Goal: Task Accomplishment & Management: Manage account settings

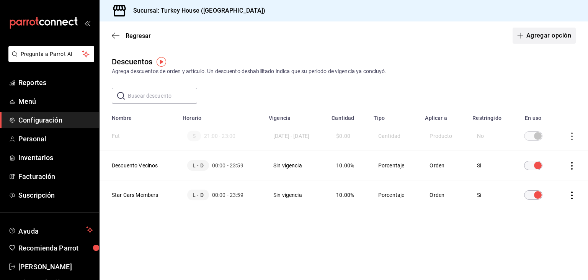
click at [563, 34] on button "Agregar opción" at bounding box center [544, 36] width 63 height 16
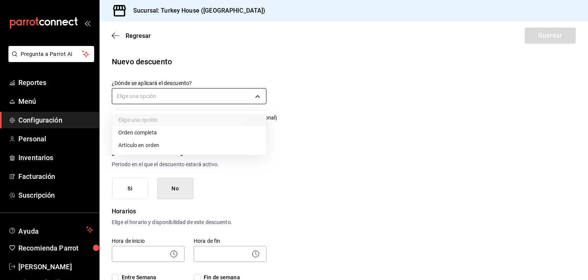
click at [251, 95] on body "Pregunta a Parrot AI Reportes Menú Configuración Personal Inventarios Facturaci…" at bounding box center [294, 140] width 588 height 280
click at [152, 147] on li "Artículo en orden" at bounding box center [189, 145] width 154 height 13
type input "ORDER_ITEM"
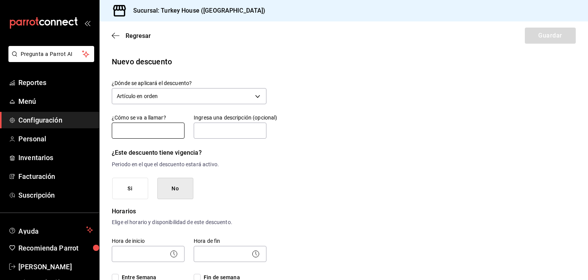
click at [144, 132] on input "text" at bounding box center [148, 131] width 73 height 16
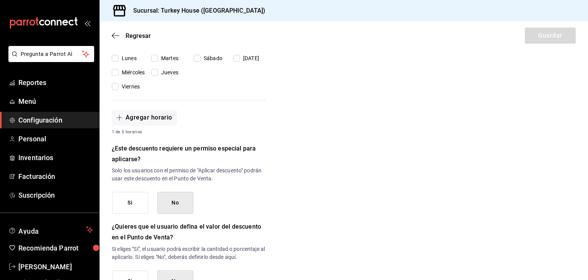
scroll to position [282, 0]
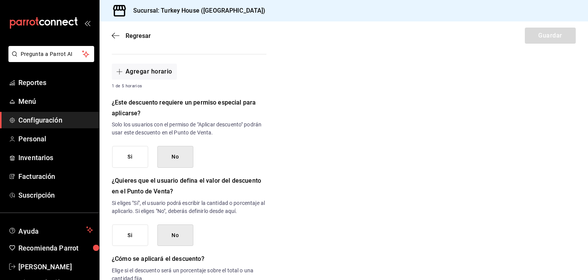
type input "Chelas 3x2"
click at [131, 158] on button "Si" at bounding box center [130, 157] width 36 height 22
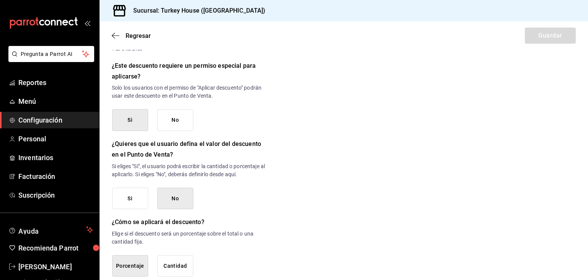
scroll to position [320, 0]
click at [135, 195] on button "Si" at bounding box center [130, 198] width 36 height 22
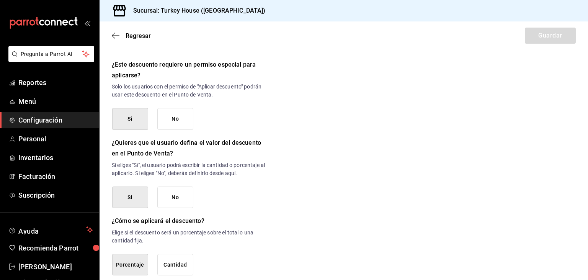
scroll to position [335, 0]
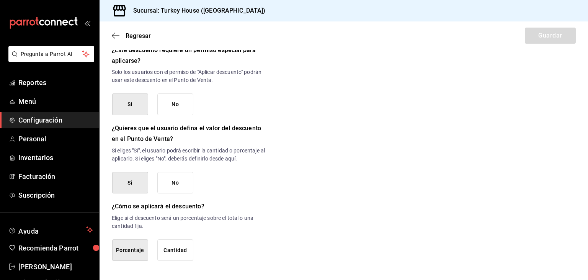
click at [167, 253] on button "Cantidad" at bounding box center [175, 250] width 36 height 22
click at [182, 105] on button "No" at bounding box center [175, 104] width 36 height 22
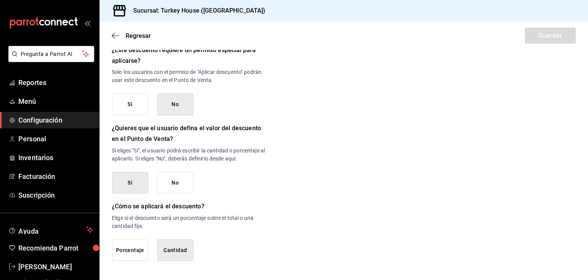
click at [131, 106] on button "Si" at bounding box center [130, 104] width 36 height 22
click at [177, 180] on button "No" at bounding box center [175, 183] width 36 height 22
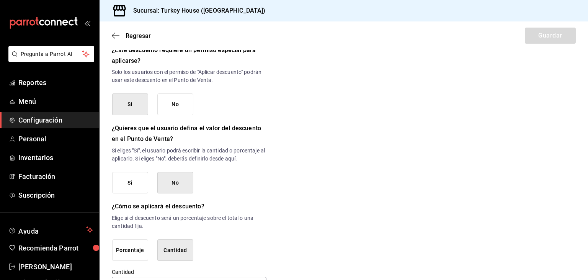
scroll to position [360, 0]
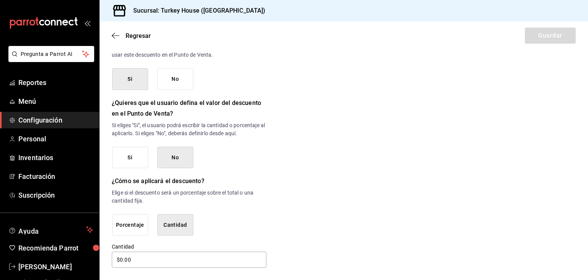
click at [137, 156] on button "Si" at bounding box center [130, 158] width 36 height 22
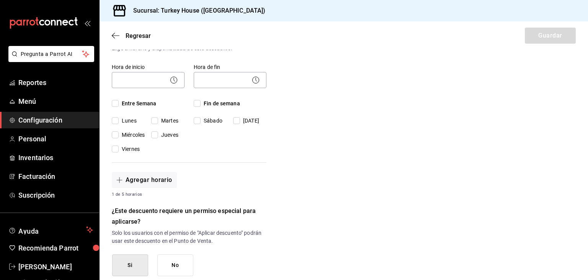
scroll to position [173, 0]
click at [112, 104] on input "Entre Semana" at bounding box center [115, 103] width 7 height 7
checkbox input "true"
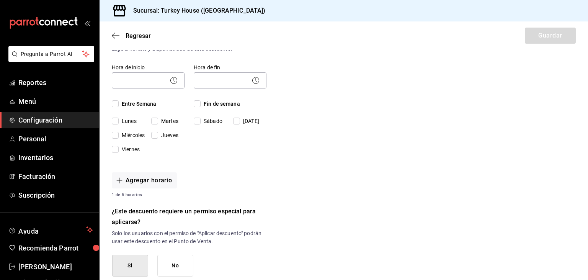
checkbox input "true"
click at [198, 102] on input "Fin de semana" at bounding box center [197, 103] width 7 height 7
checkbox input "true"
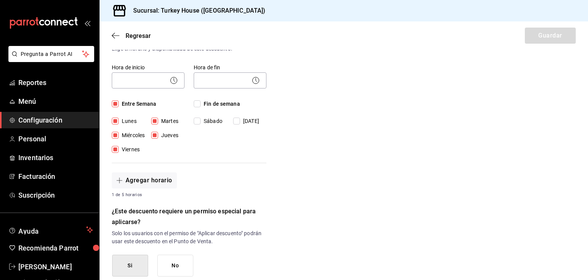
checkbox input "true"
click at [175, 82] on icon at bounding box center [173, 80] width 9 height 9
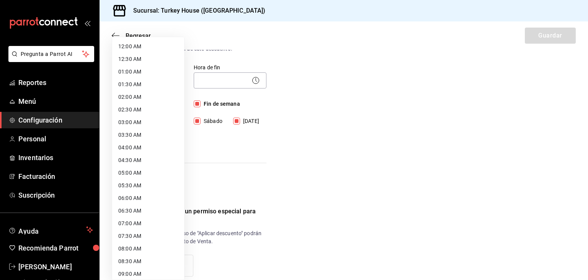
click at [155, 82] on body "Pregunta a Parrot AI Reportes Menú Configuración Personal Inventarios Facturaci…" at bounding box center [294, 140] width 588 height 280
click at [132, 47] on li "12:00 AM" at bounding box center [148, 46] width 72 height 13
type input "00:00"
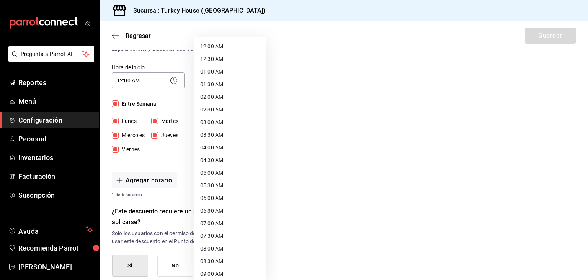
click at [231, 75] on body "Pregunta a Parrot AI Reportes Menú Configuración Personal Inventarios Facturaci…" at bounding box center [294, 140] width 588 height 280
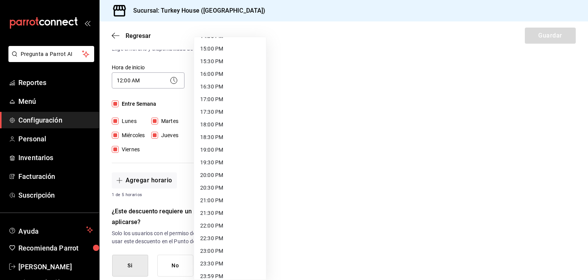
scroll to position [383, 0]
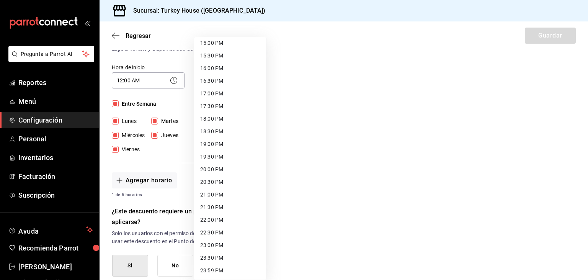
click at [206, 267] on li "23:59 PM" at bounding box center [230, 270] width 72 height 13
type input "23:59"
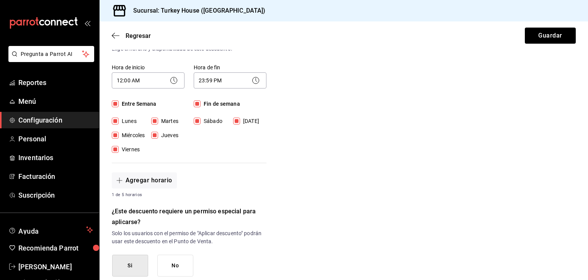
click at [366, 198] on div "Nuevo descuento ¿Dónde se aplicará el descuento? Artículo en orden ORDER_ITEM ¿…" at bounding box center [344, 155] width 489 height 547
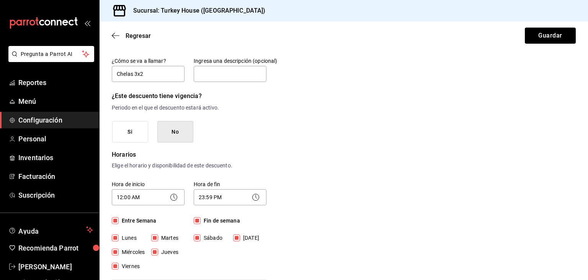
scroll to position [0, 0]
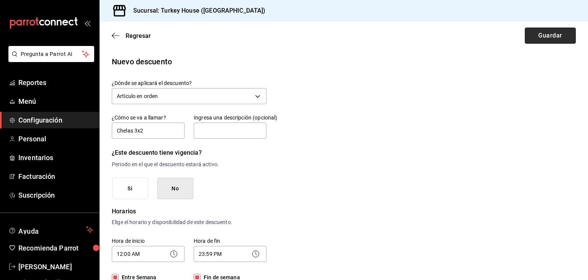
click at [549, 35] on button "Guardar" at bounding box center [550, 36] width 51 height 16
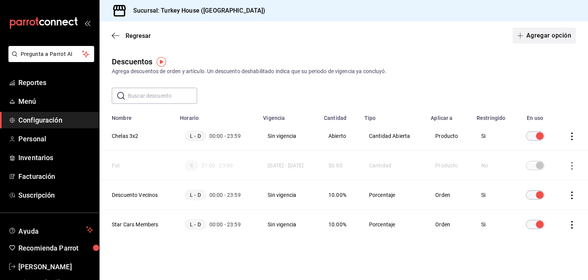
click at [563, 41] on button "Agregar opción" at bounding box center [544, 36] width 63 height 16
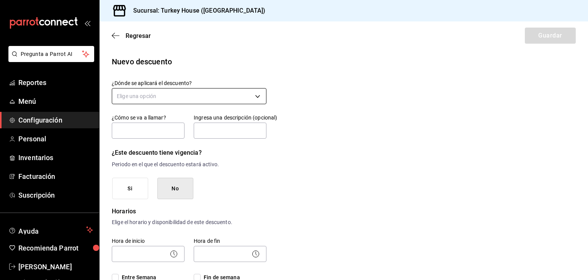
click at [212, 94] on body "Pregunta a Parrot AI Reportes Menú Configuración Personal Inventarios Facturaci…" at bounding box center [294, 140] width 588 height 280
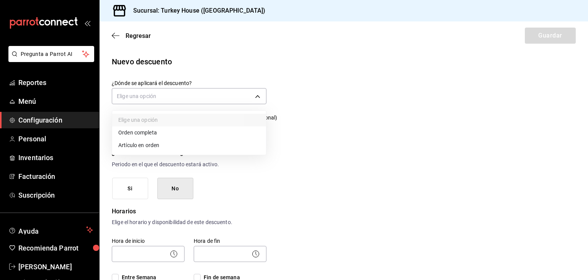
click at [157, 131] on li "Orden completa" at bounding box center [189, 132] width 154 height 13
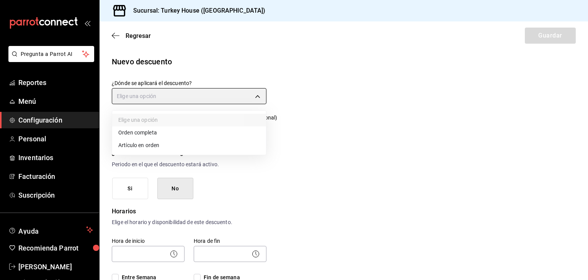
type input "ORDER"
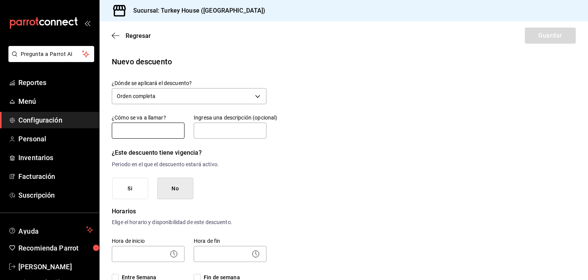
click at [143, 128] on input "text" at bounding box center [148, 131] width 73 height 16
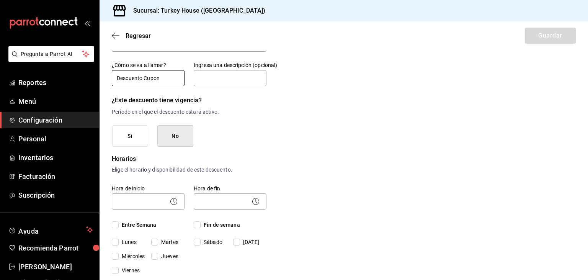
type input "Descuento Cupon"
click at [178, 139] on button "No" at bounding box center [175, 136] width 36 height 22
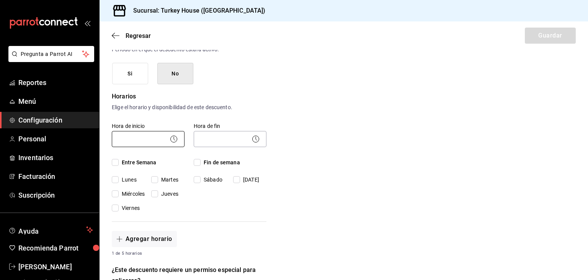
scroll to position [115, 0]
click at [115, 161] on input "Entre Semana" at bounding box center [115, 162] width 7 height 7
checkbox input "true"
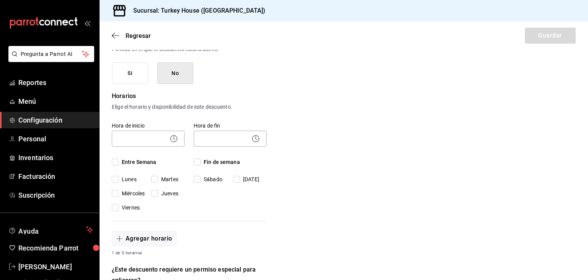
checkbox input "true"
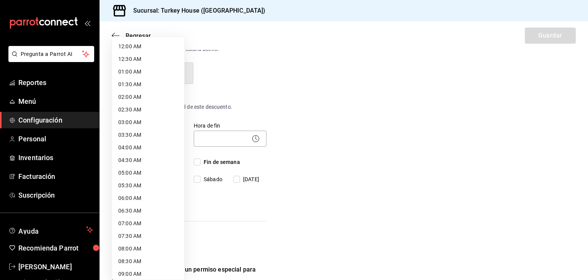
click at [152, 137] on body "Pregunta a Parrot AI Reportes Menú Configuración Personal Inventarios Facturaci…" at bounding box center [294, 140] width 588 height 280
click at [152, 137] on li "03:30 AM" at bounding box center [148, 135] width 72 height 13
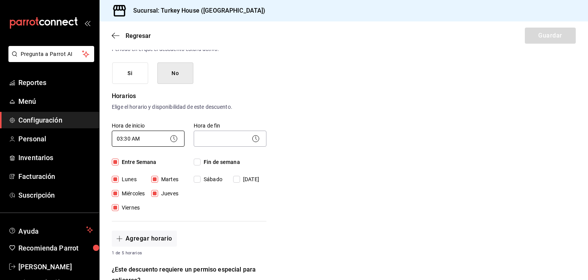
click at [159, 137] on body "Pregunta a Parrot AI Reportes Menú Configuración Personal Inventarios Facturaci…" at bounding box center [294, 140] width 588 height 280
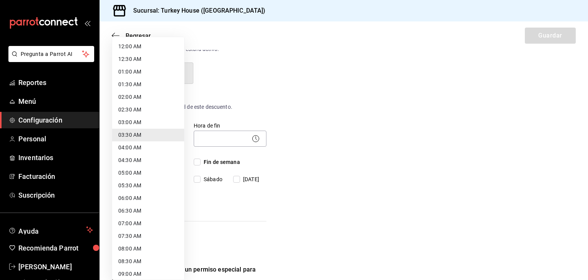
click at [146, 48] on li "12:00 AM" at bounding box center [148, 46] width 72 height 13
type input "00:00"
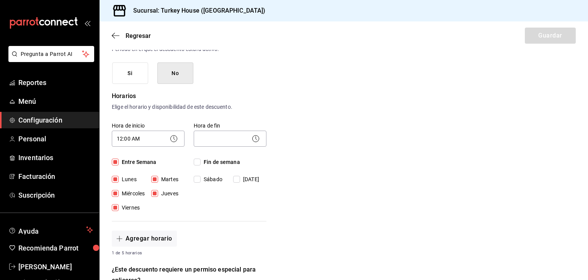
click at [255, 137] on icon at bounding box center [255, 138] width 9 height 9
click at [250, 138] on body "Pregunta a Parrot AI Reportes Menú Configuración Personal Inventarios Facturaci…" at bounding box center [294, 140] width 588 height 280
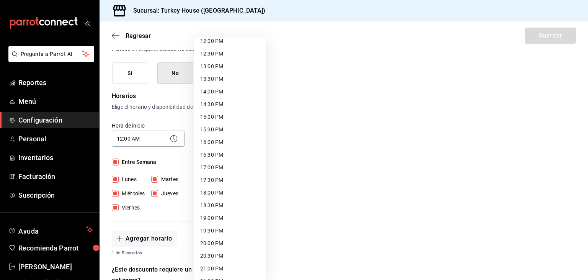
scroll to position [383, 0]
click at [212, 269] on li "23:59 PM" at bounding box center [230, 270] width 72 height 13
type input "23:59"
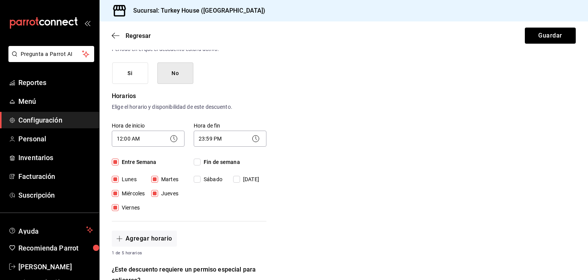
click at [282, 205] on div "Nuevo descuento ¿Dónde se aplicará el descuento? Orden completa ORDER ¿Cómo se …" at bounding box center [344, 227] width 489 height 572
click at [198, 160] on input "Fin de semana" at bounding box center [197, 162] width 7 height 7
checkbox input "true"
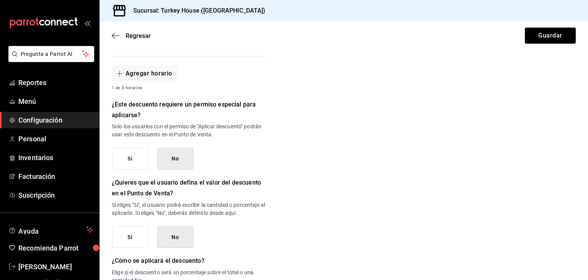
scroll to position [281, 0]
click at [130, 159] on button "Si" at bounding box center [130, 158] width 36 height 22
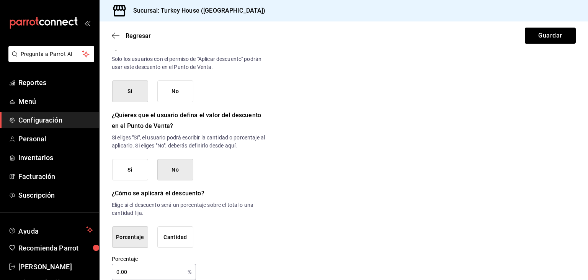
scroll to position [359, 0]
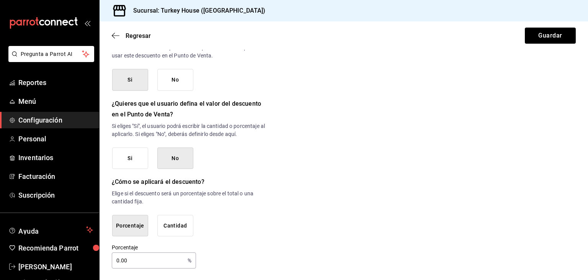
click at [182, 161] on button "No" at bounding box center [175, 158] width 36 height 22
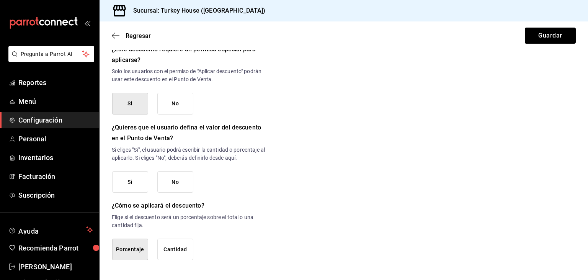
scroll to position [335, 0]
click at [175, 187] on button "No" at bounding box center [175, 183] width 36 height 22
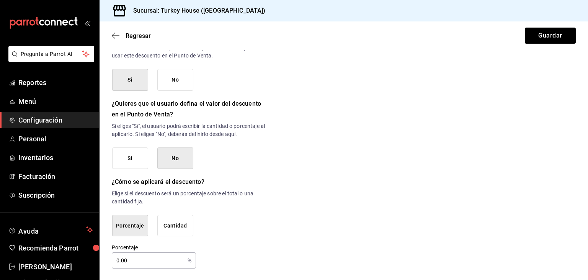
click at [146, 259] on input "0.00" at bounding box center [148, 260] width 73 height 15
type input "0"
type input "10"
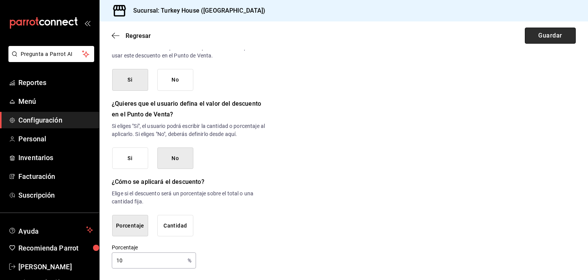
click at [553, 36] on button "Guardar" at bounding box center [550, 36] width 51 height 16
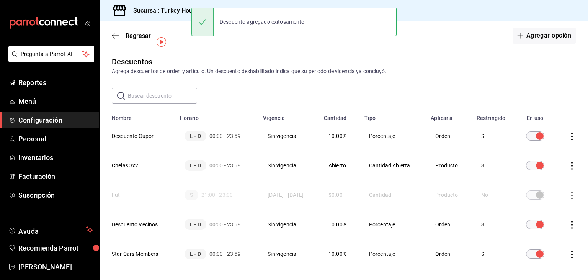
scroll to position [28, 0]
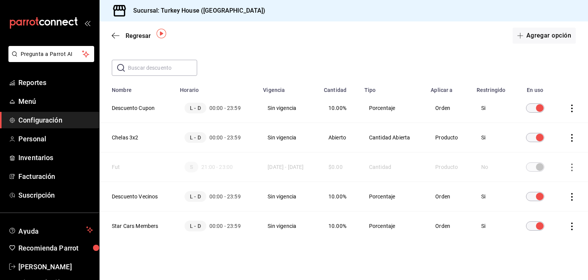
click at [141, 107] on th "Descuento Cupon" at bounding box center [138, 107] width 76 height 29
click at [571, 107] on icon "actions" at bounding box center [572, 109] width 8 height 8
click at [382, 43] on div at bounding box center [294, 140] width 588 height 280
click at [136, 106] on th "Descuento Cupon" at bounding box center [138, 107] width 76 height 29
click at [123, 108] on th "Descuento Cupon" at bounding box center [138, 107] width 76 height 29
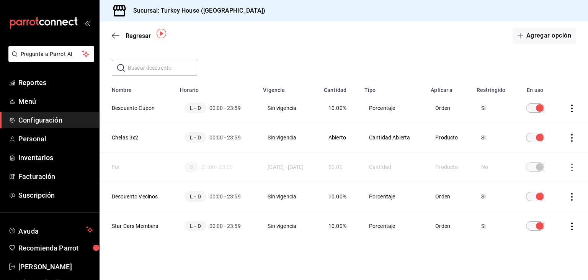
click at [570, 107] on icon "actions" at bounding box center [572, 109] width 8 height 8
click at [373, 33] on div at bounding box center [294, 140] width 588 height 280
click at [188, 108] on span "L - D" at bounding box center [196, 108] width 22 height 11
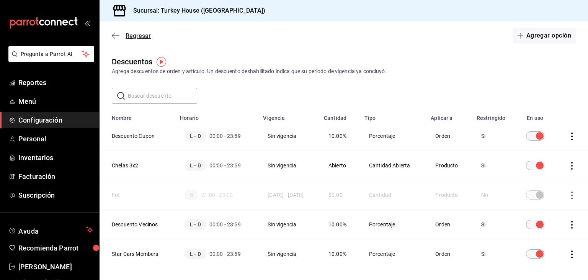
click at [116, 35] on icon "button" at bounding box center [116, 35] width 8 height 7
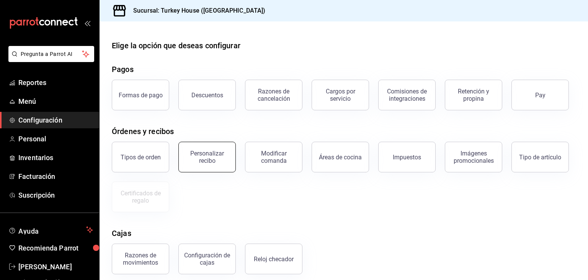
click at [212, 158] on div "Personalizar recibo" at bounding box center [206, 157] width 47 height 15
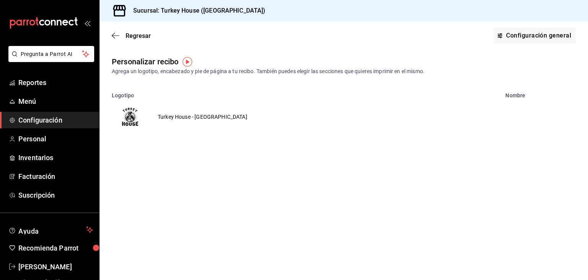
click at [134, 118] on img "voidReasonsTable" at bounding box center [130, 117] width 18 height 18
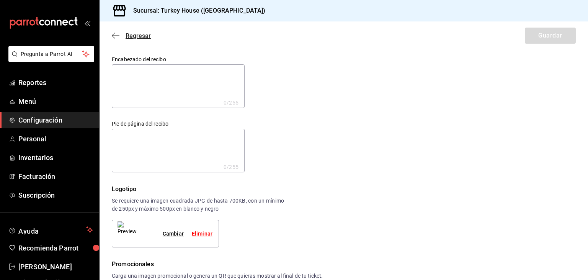
click at [129, 34] on span "Regresar" at bounding box center [138, 35] width 25 height 7
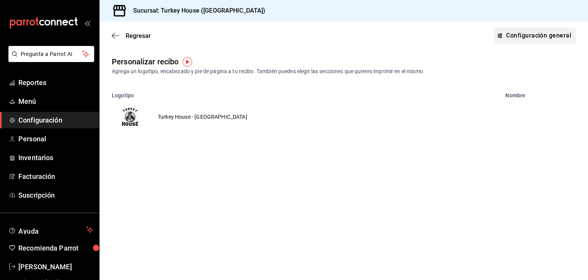
click at [524, 36] on link "Configuración general" at bounding box center [535, 36] width 82 height 16
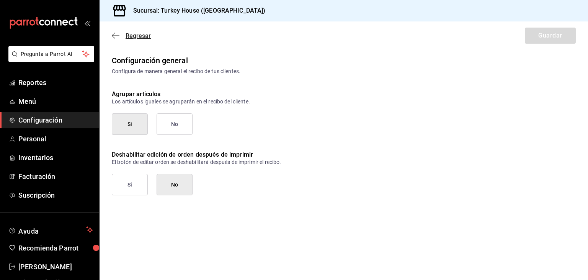
click at [114, 35] on icon "button" at bounding box center [116, 35] width 8 height 7
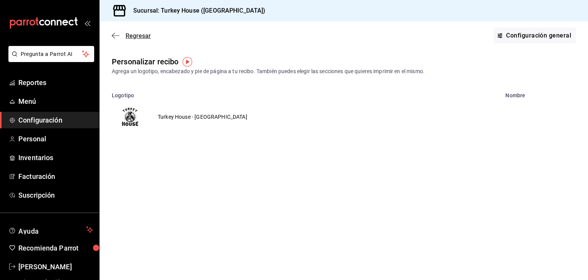
click at [119, 36] on icon "button" at bounding box center [116, 35] width 8 height 7
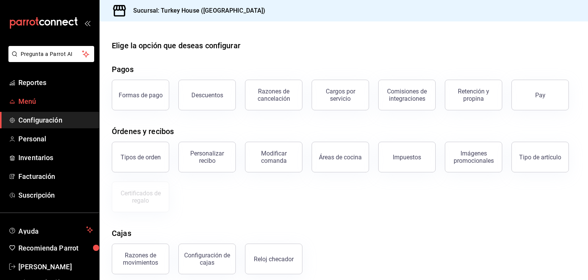
click at [41, 103] on span "Menú" at bounding box center [55, 101] width 75 height 10
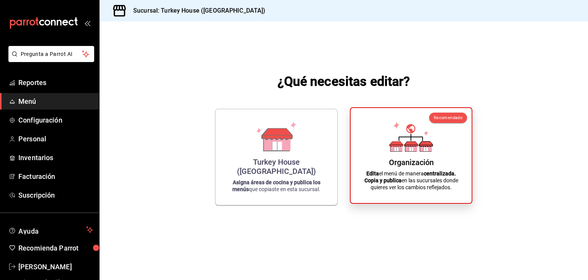
click at [417, 153] on div "Organización Edita el menú de manera centralizada. Copia y publica en las sucur…" at bounding box center [411, 155] width 103 height 83
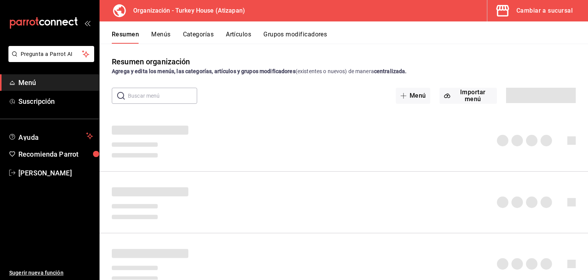
click at [546, 10] on div "Cambiar a sucursal" at bounding box center [545, 10] width 56 height 11
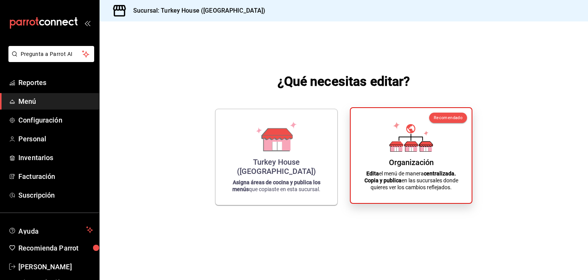
drag, startPoint x: 272, startPoint y: 147, endPoint x: 401, endPoint y: 187, distance: 134.9
click at [401, 187] on div "Turkey House (Atizapan) Asigna áreas de cocina y publica los menús que copiaste…" at bounding box center [343, 157] width 257 height 97
click at [401, 187] on p "Edita el menú de manera centralizada. Copia y publica en las sucursales donde q…" at bounding box center [411, 180] width 103 height 21
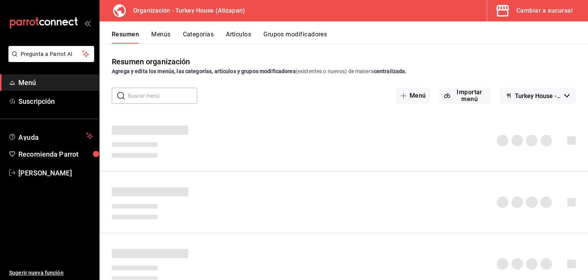
click at [160, 36] on button "Menús" at bounding box center [160, 37] width 19 height 13
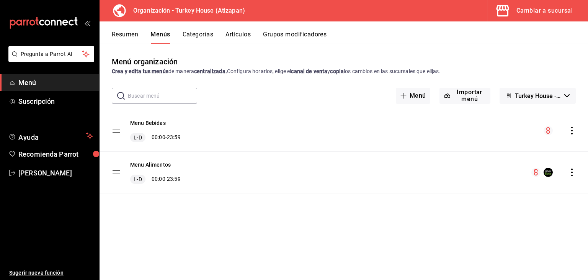
click at [569, 174] on icon "actions" at bounding box center [572, 173] width 8 height 8
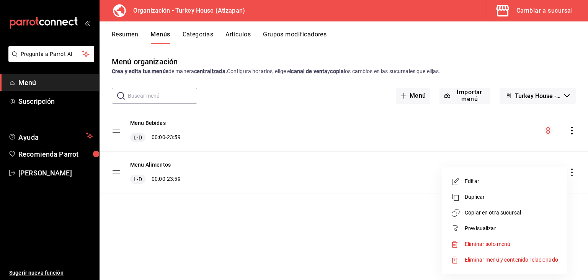
click at [480, 200] on span "Duplicar" at bounding box center [511, 197] width 93 height 8
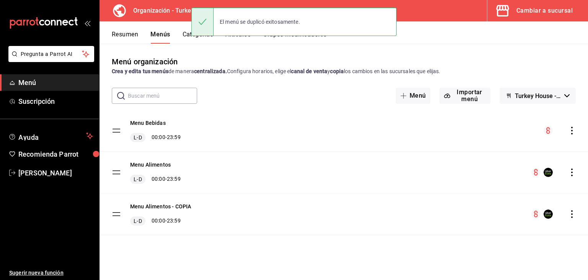
click at [571, 215] on icon "actions" at bounding box center [572, 214] width 8 height 8
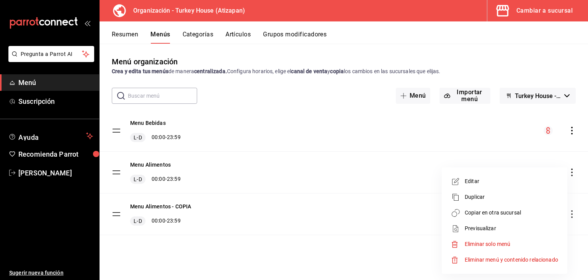
click at [487, 246] on span "Eliminar solo menú" at bounding box center [488, 244] width 46 height 6
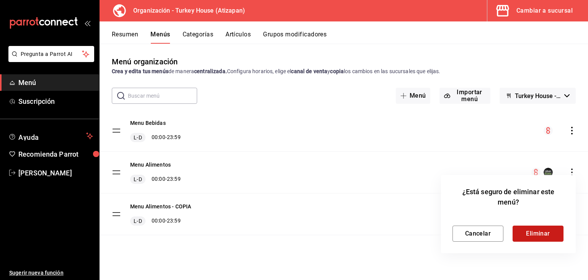
click at [529, 236] on button "Eliminar" at bounding box center [538, 234] width 51 height 16
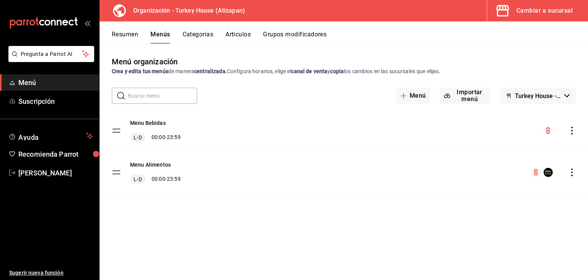
click at [572, 173] on icon "actions" at bounding box center [572, 173] width 2 height 8
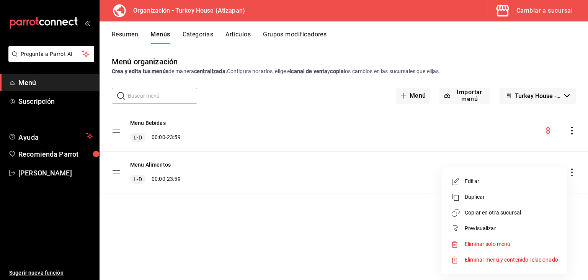
click at [477, 214] on span "Copiar en otra sucursal" at bounding box center [511, 213] width 93 height 8
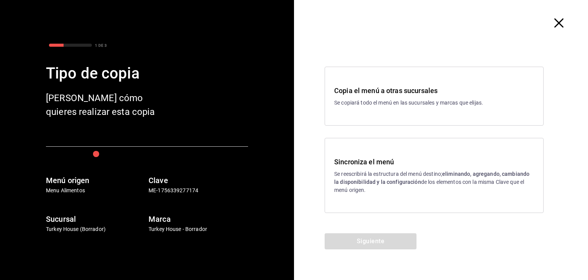
click at [388, 172] on p "Se reescribirá la estructura del menú destino; eliminando, agregando, cambiando…" at bounding box center [434, 182] width 200 height 24
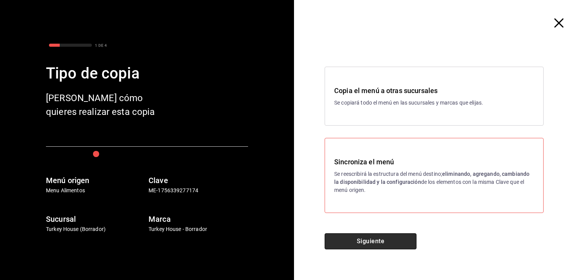
click at [365, 244] on button "Siguiente" at bounding box center [371, 241] width 92 height 16
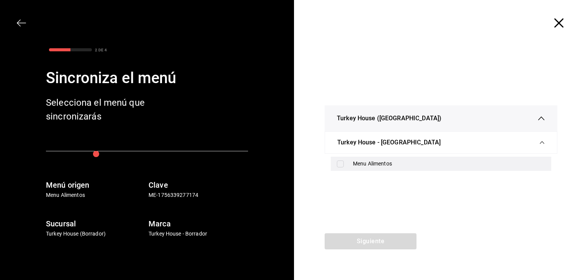
click at [343, 167] on input "checkbox" at bounding box center [340, 163] width 7 height 7
checkbox input "true"
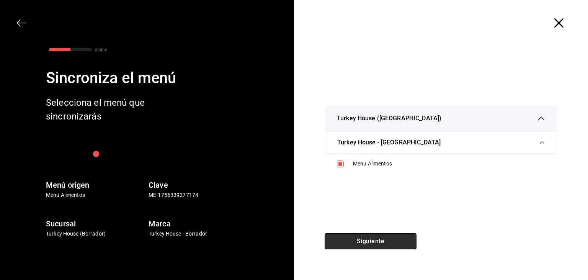
click at [370, 240] on button "Siguiente" at bounding box center [371, 241] width 92 height 16
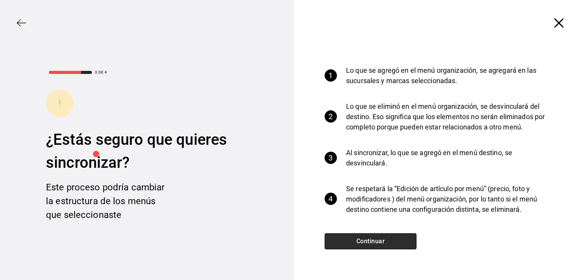
click at [396, 244] on button "Continuar" at bounding box center [371, 241] width 92 height 16
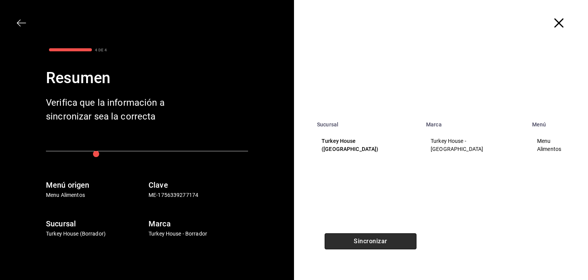
click at [375, 243] on button "Sincronizar" at bounding box center [371, 241] width 92 height 16
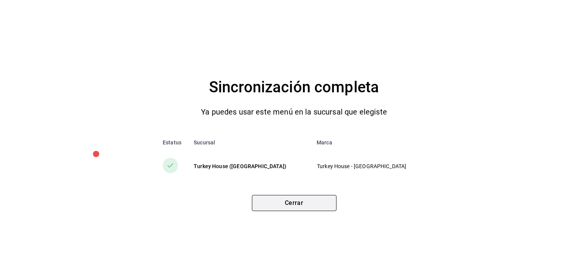
click at [301, 201] on button "Cerrar" at bounding box center [294, 203] width 85 height 16
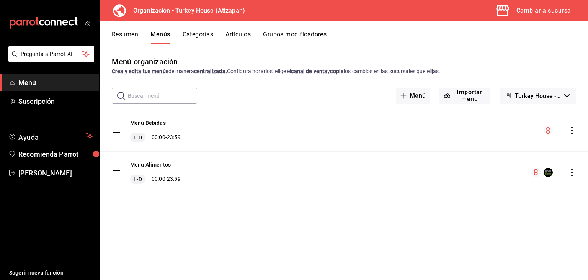
click at [123, 36] on button "Resumen" at bounding box center [125, 37] width 26 height 13
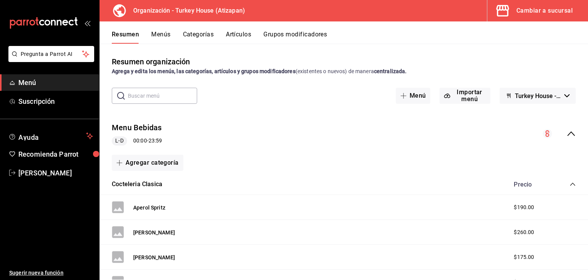
click at [542, 7] on div "Cambiar a sucursal" at bounding box center [545, 10] width 56 height 11
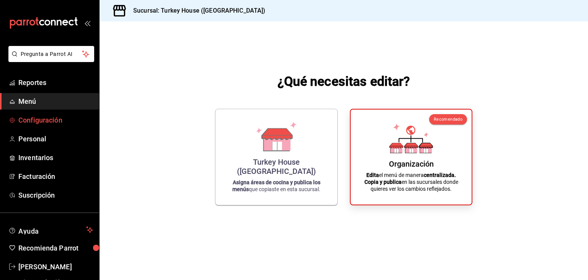
click at [40, 123] on span "Configuración" at bounding box center [55, 120] width 75 height 10
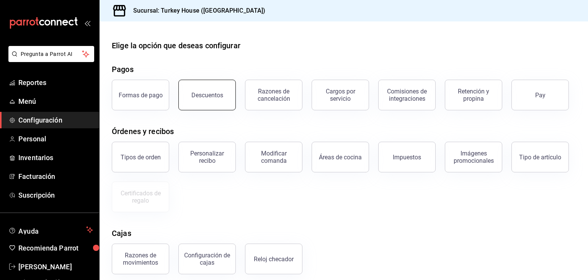
click at [211, 91] on button "Descuentos" at bounding box center [206, 95] width 57 height 31
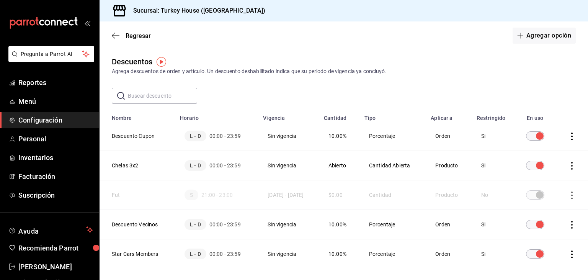
scroll to position [18, 0]
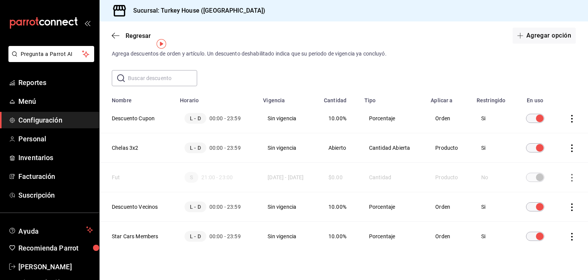
click at [572, 147] on icon "actions" at bounding box center [572, 148] width 8 height 8
click at [472, 41] on div at bounding box center [294, 140] width 588 height 280
click at [134, 148] on th "Chelas 3x2" at bounding box center [138, 147] width 76 height 29
click at [542, 149] on input "discountsTable" at bounding box center [540, 147] width 28 height 9
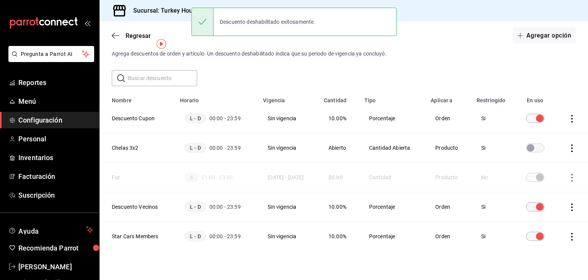
click at [542, 149] on input "discountsTable" at bounding box center [531, 147] width 28 height 9
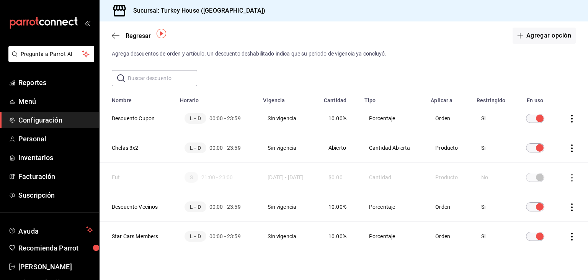
scroll to position [28, 0]
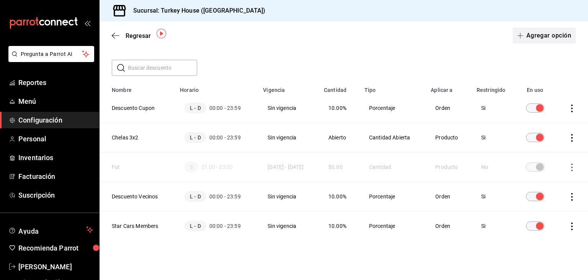
click at [534, 36] on button "Agregar opción" at bounding box center [544, 36] width 63 height 16
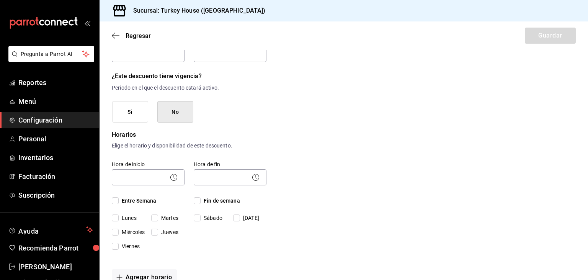
scroll to position [110, 0]
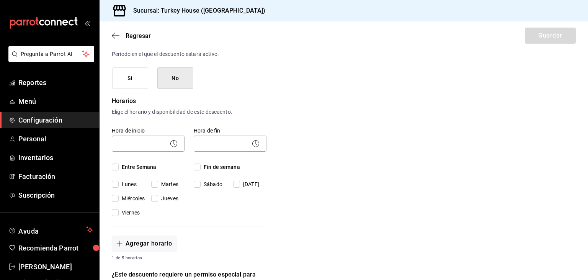
click at [174, 84] on button "No" at bounding box center [175, 78] width 36 height 22
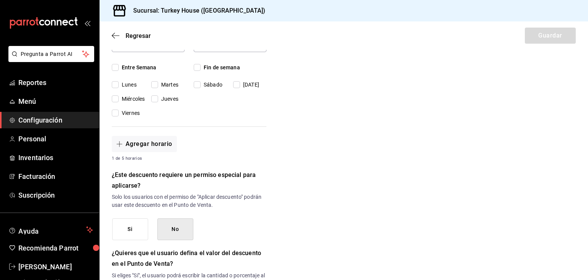
scroll to position [261, 0]
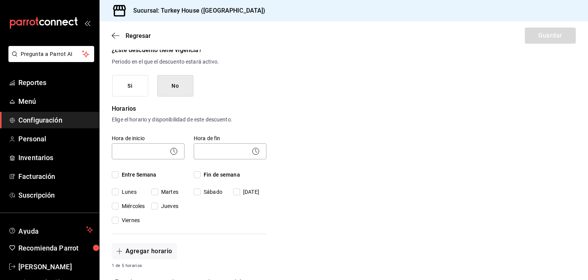
click at [179, 111] on p "Horarios" at bounding box center [189, 108] width 155 height 9
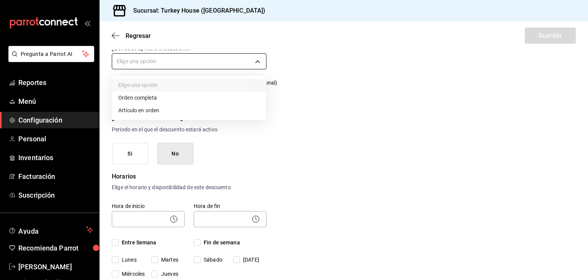
click at [150, 65] on body "Pregunta a Parrot AI Reportes Menú Configuración Personal Inventarios Facturaci…" at bounding box center [294, 140] width 588 height 280
click at [144, 111] on li "Artículo en orden" at bounding box center [189, 110] width 154 height 13
type input "ORDER_ITEM"
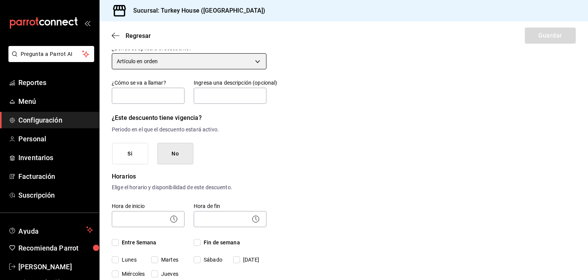
scroll to position [0, 0]
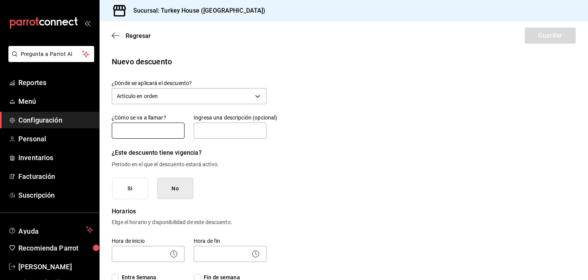
click at [155, 131] on input "text" at bounding box center [148, 131] width 73 height 16
